Goal: Find specific page/section: Find specific page/section

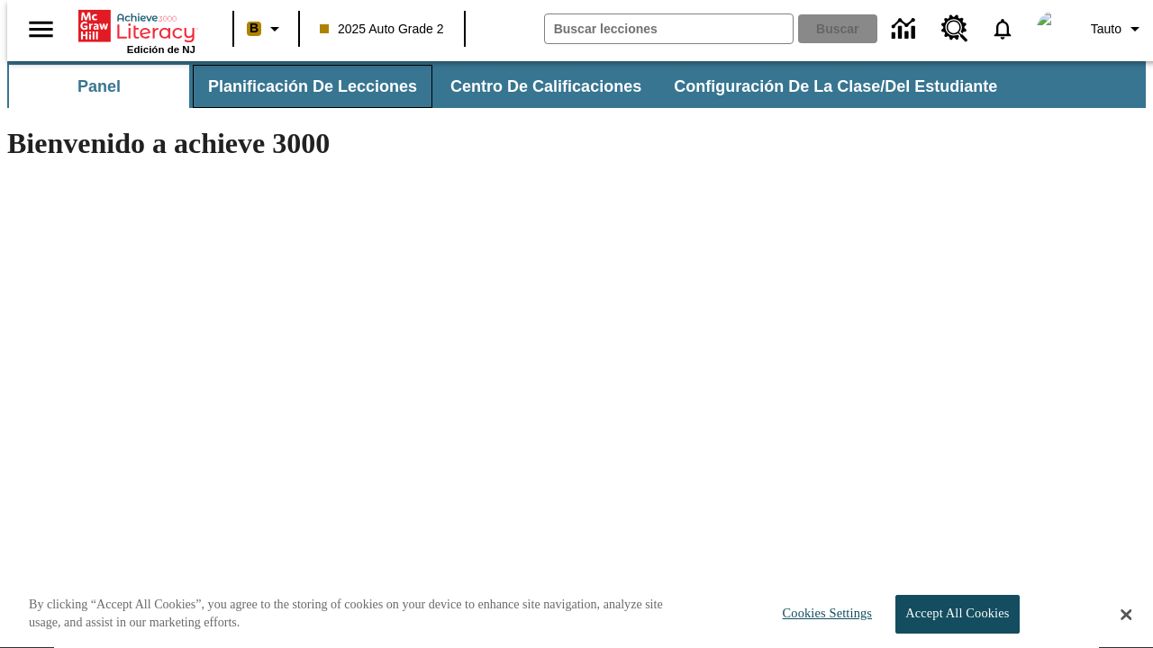
click at [302, 86] on span "Planificación de lecciones" at bounding box center [312, 87] width 209 height 21
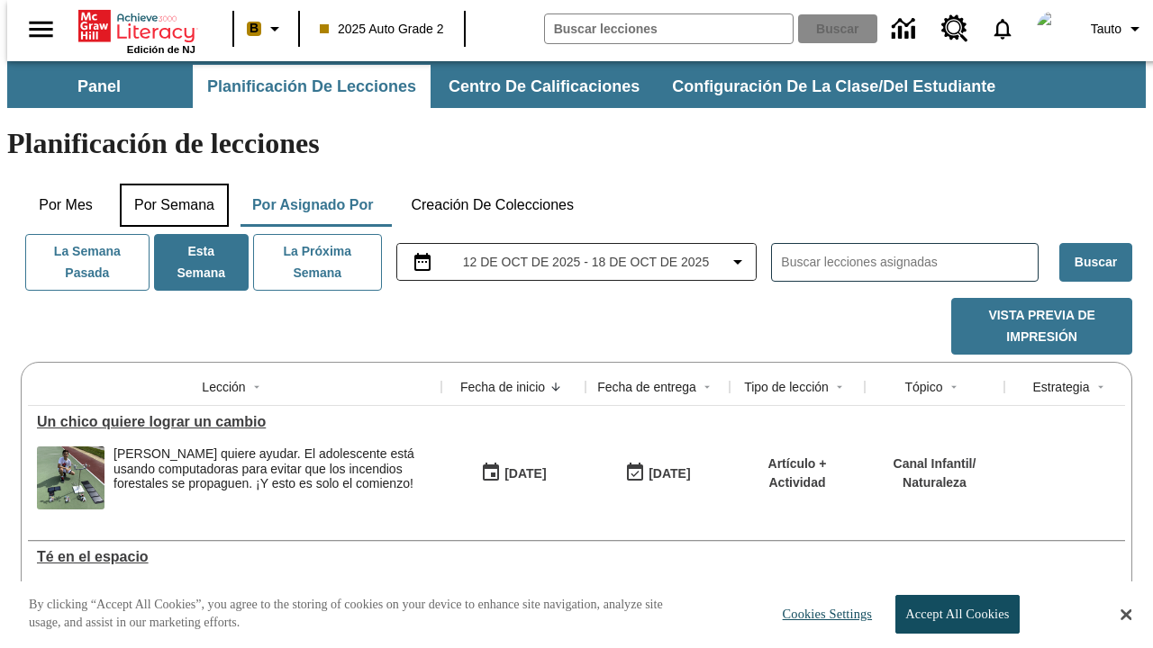
click at [168, 184] on button "Por semana" at bounding box center [174, 205] width 109 height 43
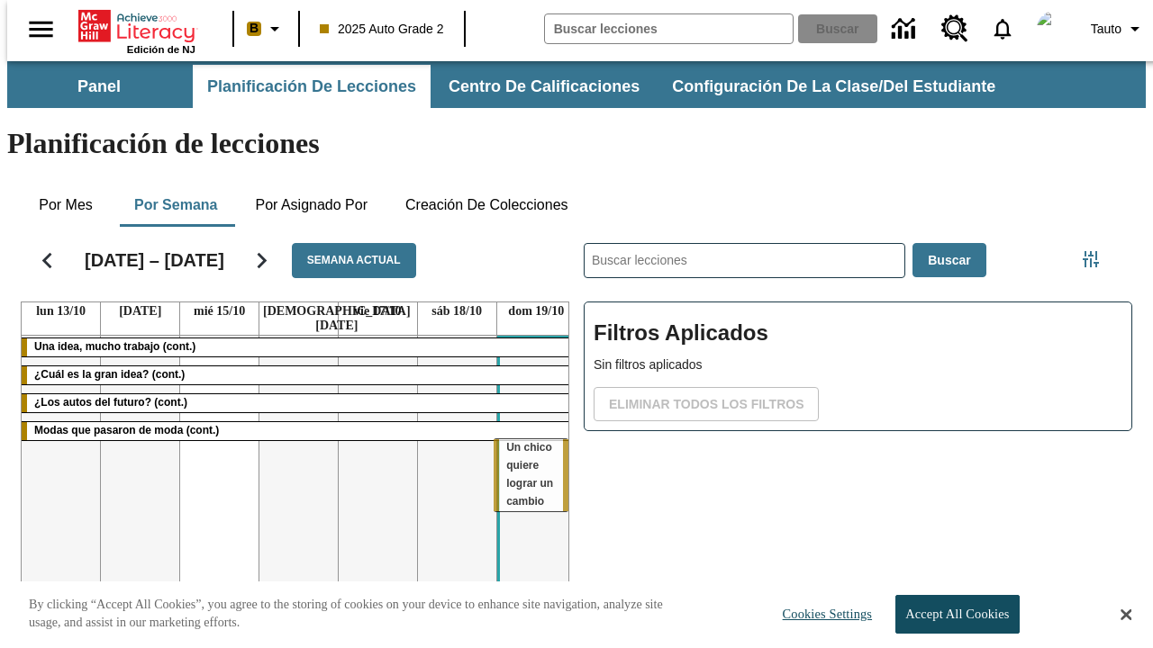
drag, startPoint x: 210, startPoint y: 376, endPoint x: 529, endPoint y: 448, distance: 326.6
click at [529, 448] on tr "Una idea, mucho trabajo (cont.) ¿Cuál es la gran idea? (cont.) ¿Los autos del f…" at bounding box center [299, 530] width 554 height 388
click at [526, 452] on span "Un chico quiere lograr un cambio" at bounding box center [535, 485] width 47 height 67
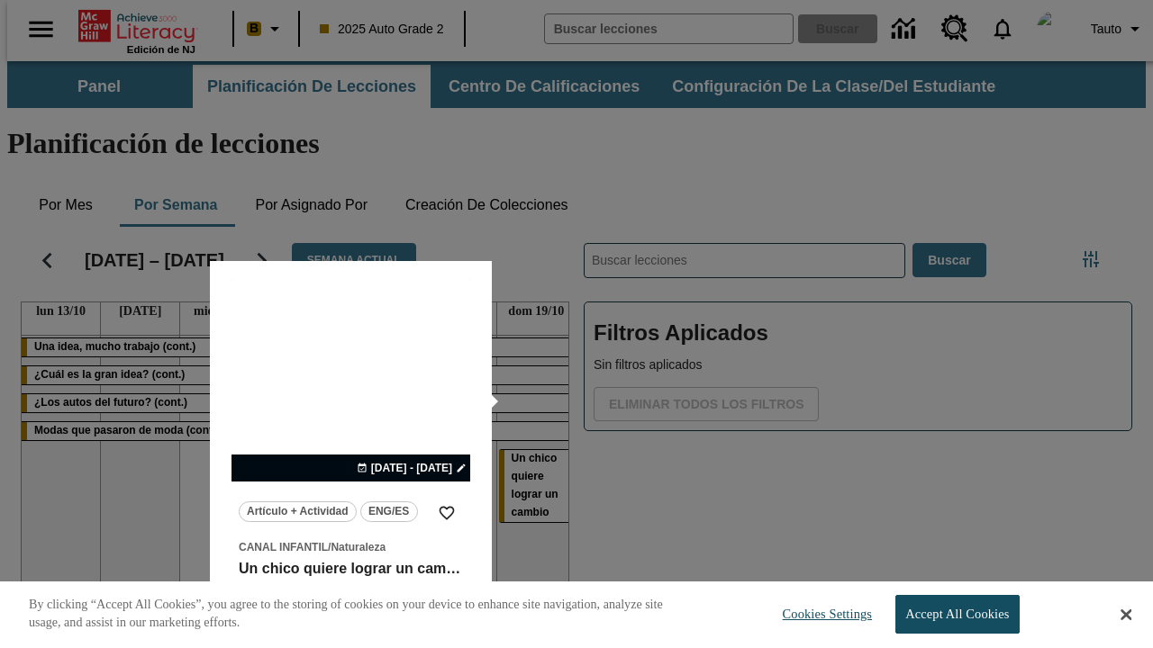
scroll to position [113, 0]
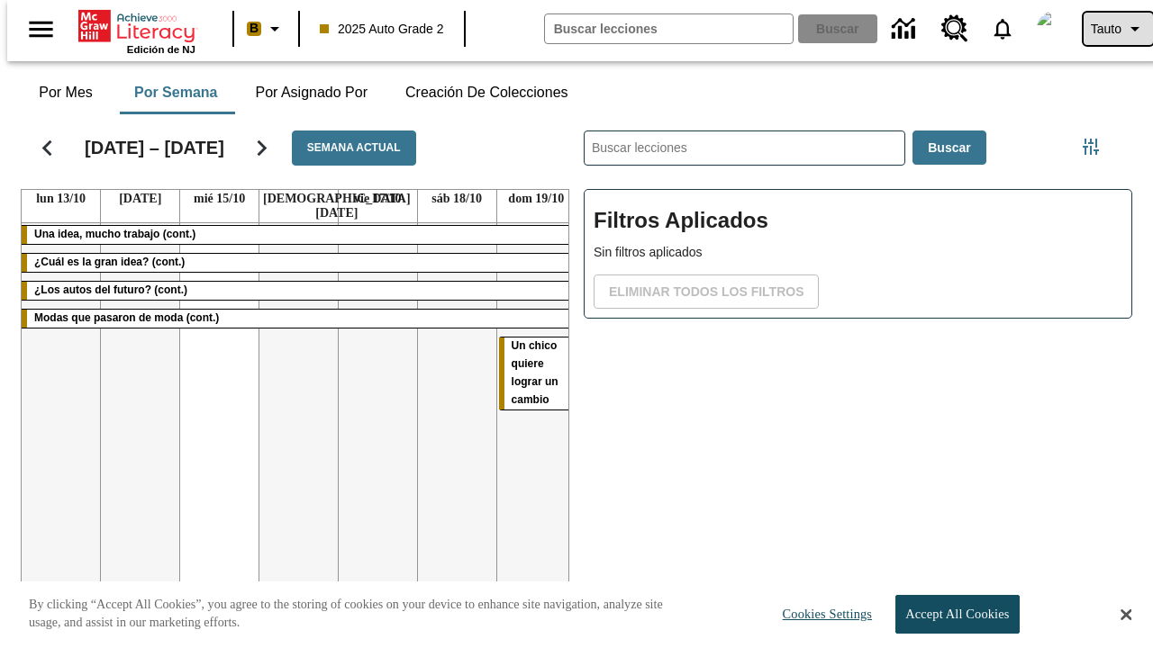
click at [1109, 29] on span "Tauto" at bounding box center [1106, 29] width 31 height 19
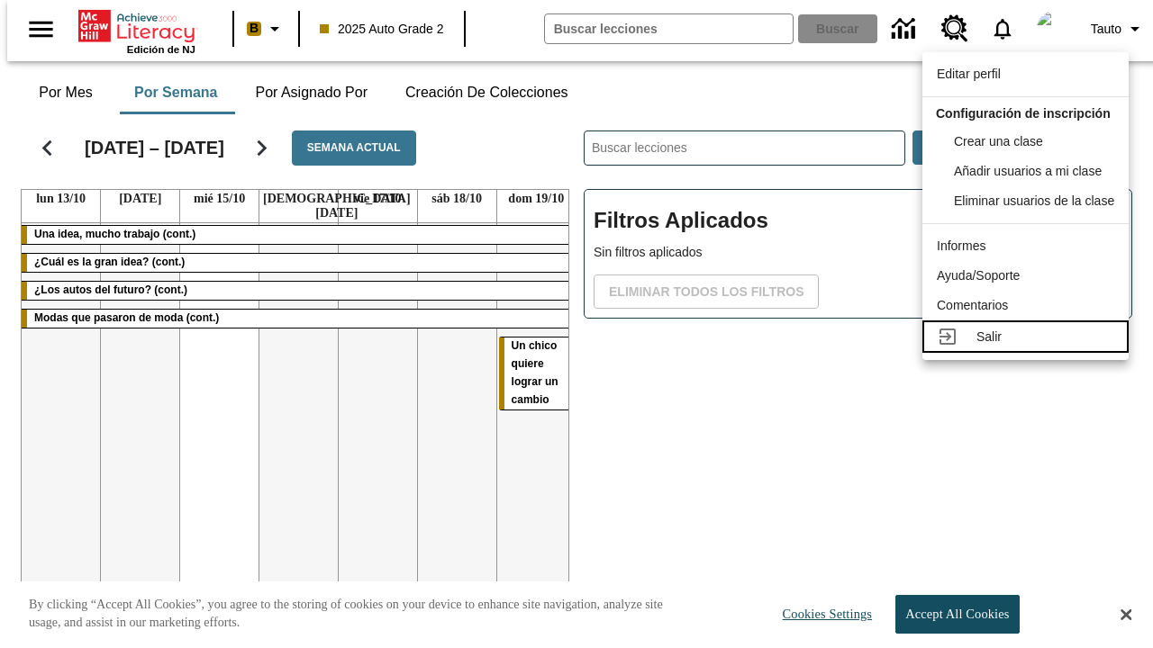
click at [1030, 347] on div "Salir" at bounding box center [1045, 337] width 138 height 19
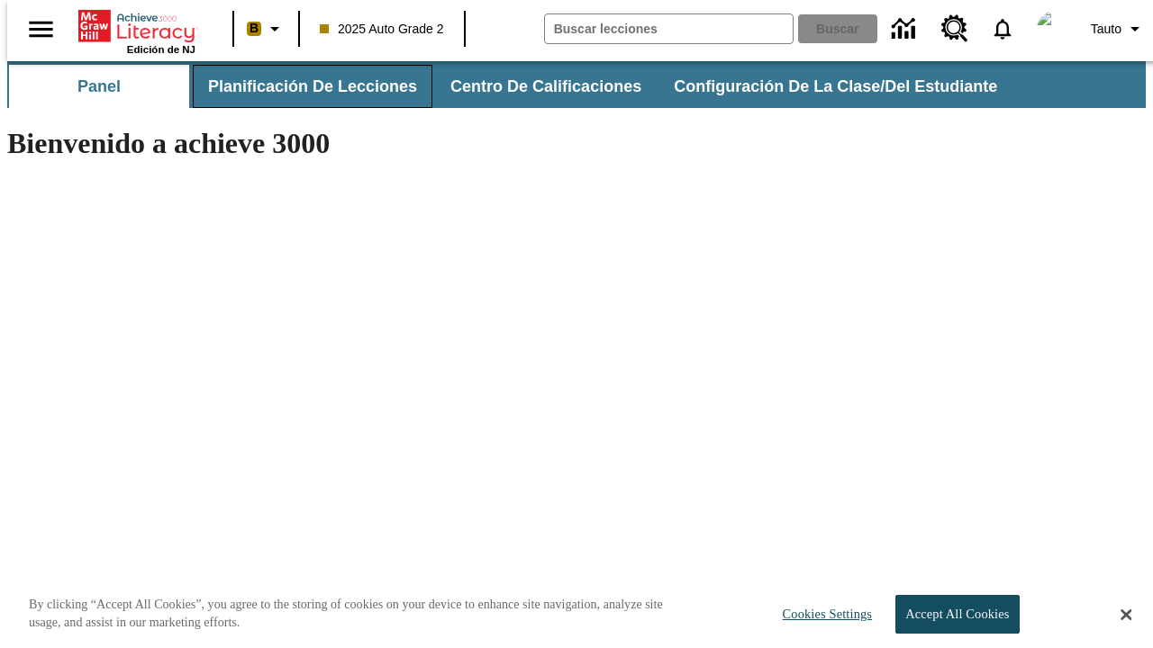
click at [302, 86] on span "Planificación de lecciones" at bounding box center [312, 87] width 209 height 21
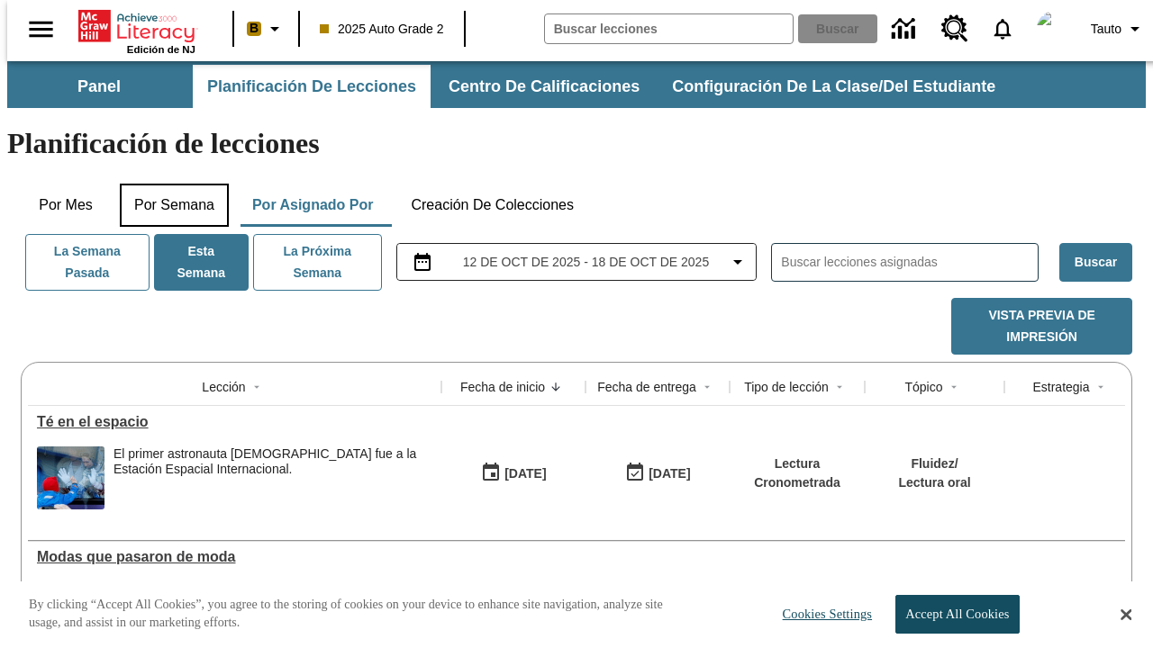
click at [168, 184] on button "Por semana" at bounding box center [174, 205] width 109 height 43
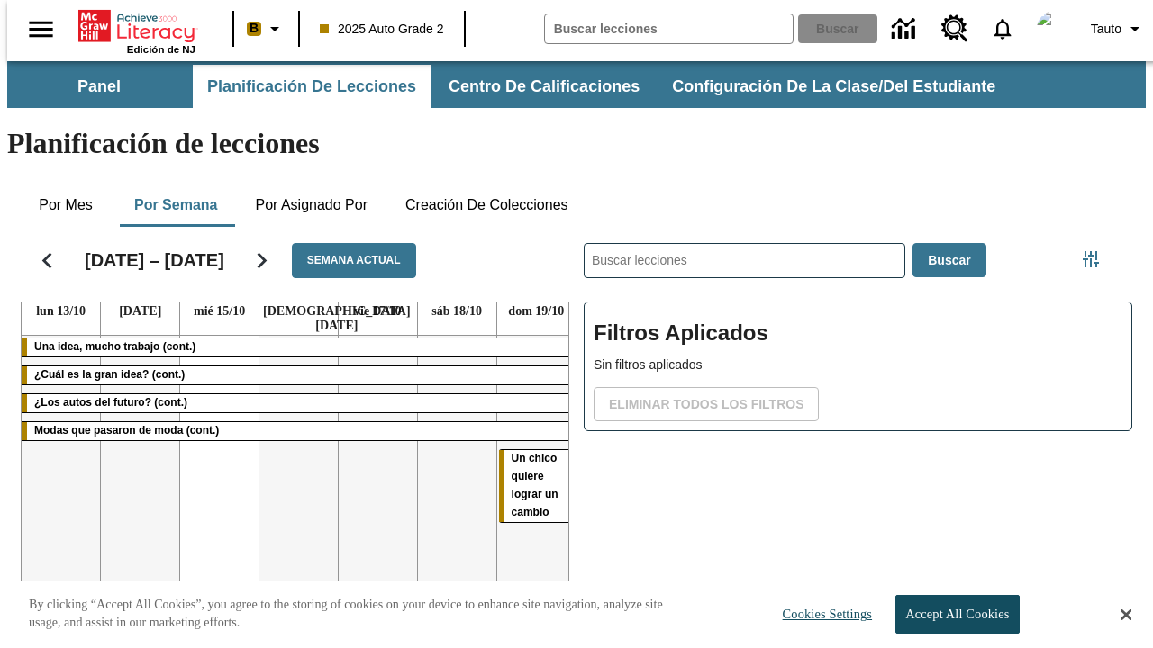
click at [212, 448] on tr "Una idea, mucho trabajo (cont.) ¿Cuál es la gran idea? (cont.) ¿Los autos del f…" at bounding box center [299, 530] width 554 height 388
